Goal: Answer question/provide support

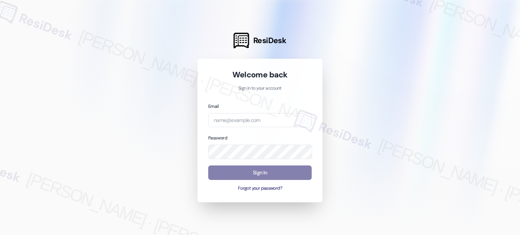
click at [229, 112] on div "Email" at bounding box center [259, 114] width 103 height 25
click at [229, 116] on input "email" at bounding box center [259, 120] width 103 height 15
type input "automated-surveys-kcb_mmi-[PERSON_NAME].[PERSON_NAME]@kcb_[DOMAIN_NAME]"
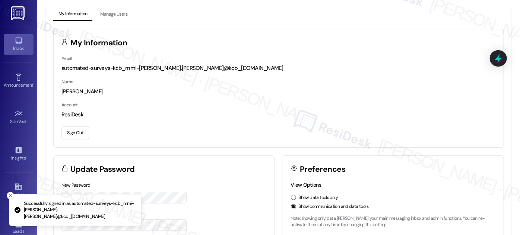
click at [17, 42] on icon at bounding box center [19, 40] width 8 height 8
